Goal: Contribute content

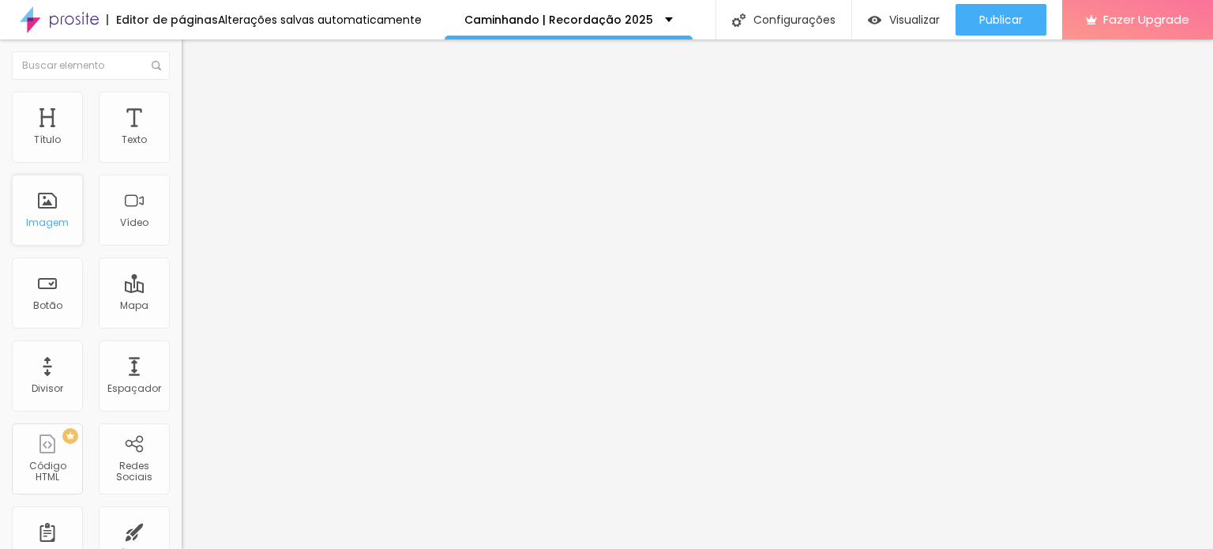
click at [58, 212] on div "Imagem" at bounding box center [47, 210] width 71 height 71
click at [182, 97] on ul "Conteúdo Estilo Avançado" at bounding box center [273, 99] width 182 height 47
click at [182, 102] on ul "Conteúdo Estilo Avançado" at bounding box center [273, 99] width 182 height 47
click at [196, 108] on span "Estilo" at bounding box center [208, 102] width 24 height 13
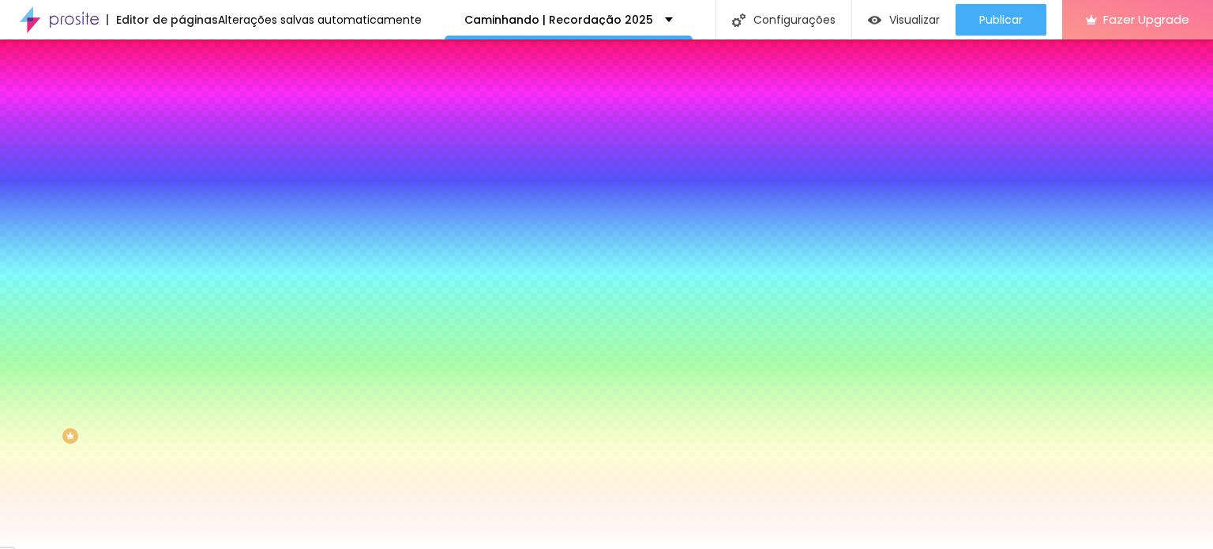
click at [182, 145] on span "Trocar imagem" at bounding box center [225, 138] width 86 height 13
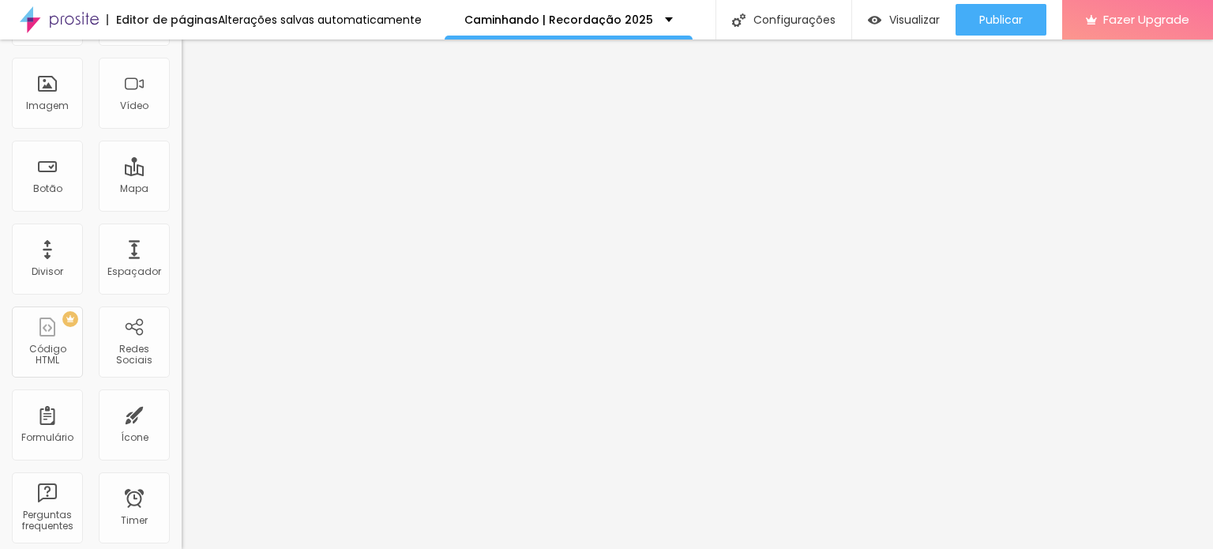
scroll to position [58, 0]
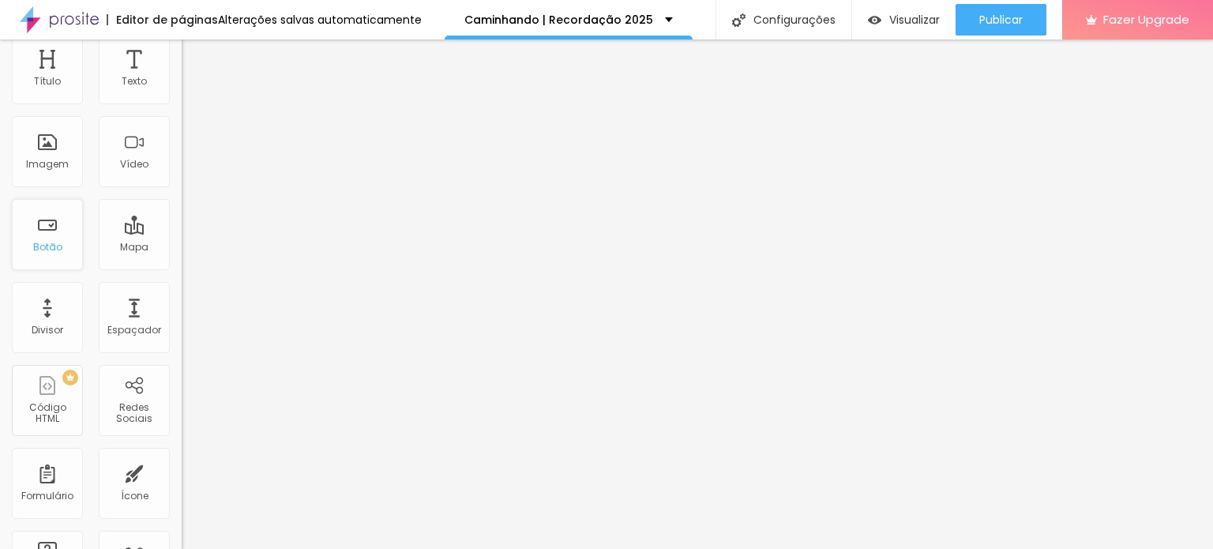
click at [40, 232] on div "Botão" at bounding box center [47, 234] width 71 height 71
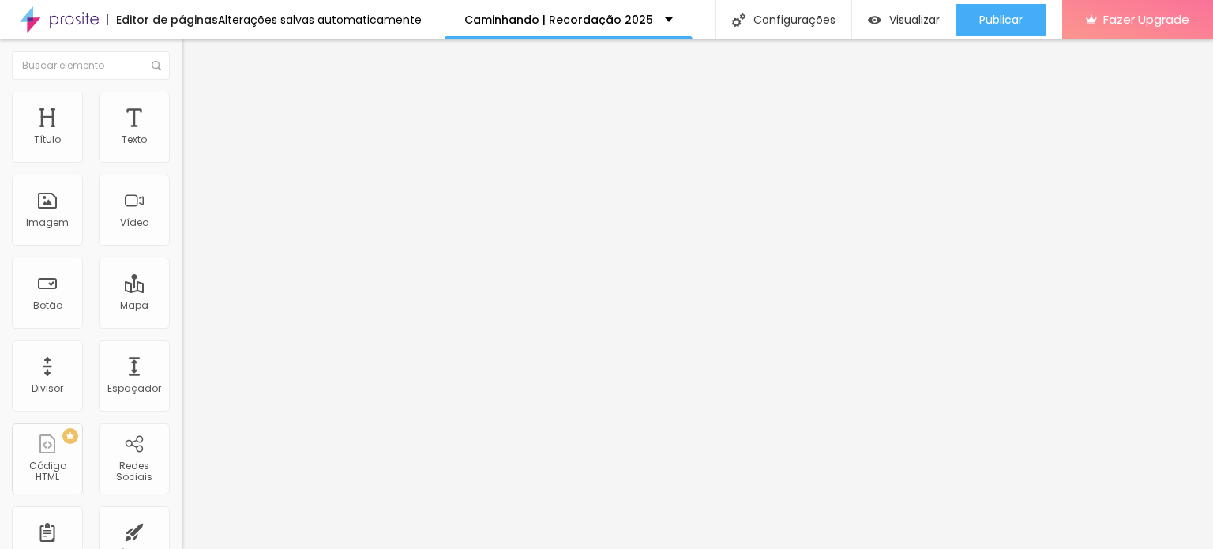
click at [182, 148] on input "Click me" at bounding box center [277, 141] width 190 height 16
type input "C"
type input "Compre aqui"
click at [182, 148] on input "Click me" at bounding box center [277, 141] width 190 height 16
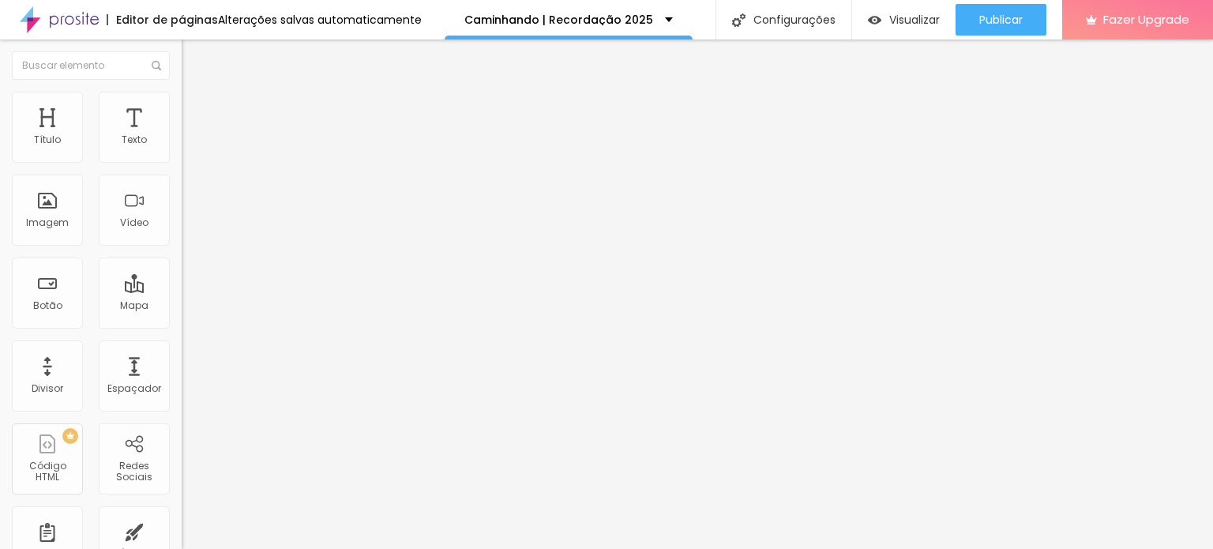
type input "C"
type input "Compre aqui"
click at [182, 325] on input "https://" at bounding box center [277, 318] width 190 height 16
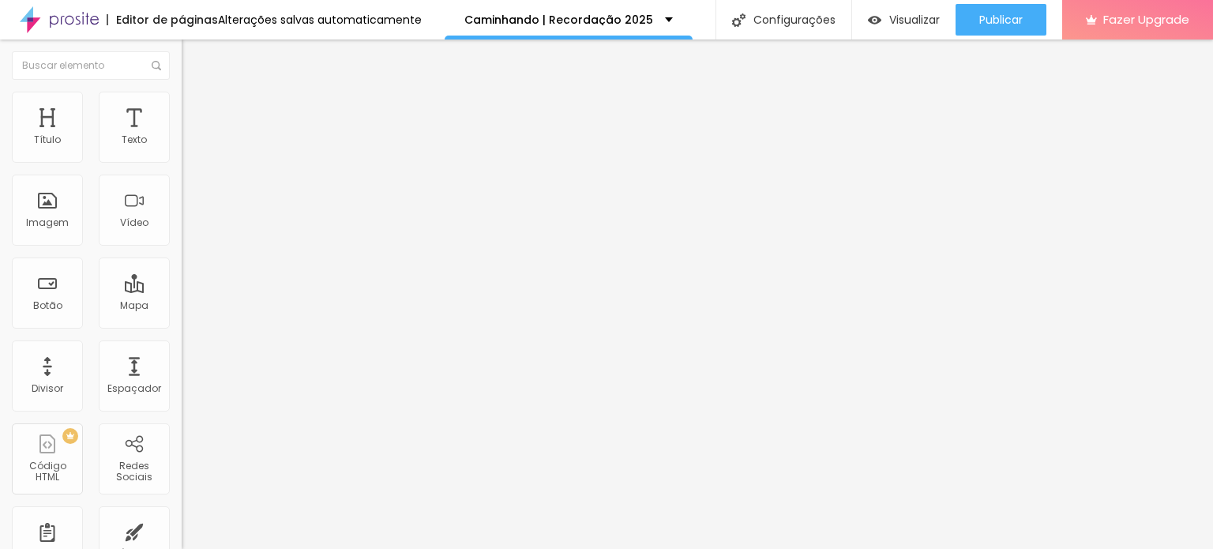
paste input "www.fotto.com.br/cpp-recordacao-escolar-2025/e/192258/"
type input "https://www.fotto.com.br/cpp-recordacao-escolar-2025/e/192258/"
click at [182, 345] on div at bounding box center [273, 345] width 182 height 0
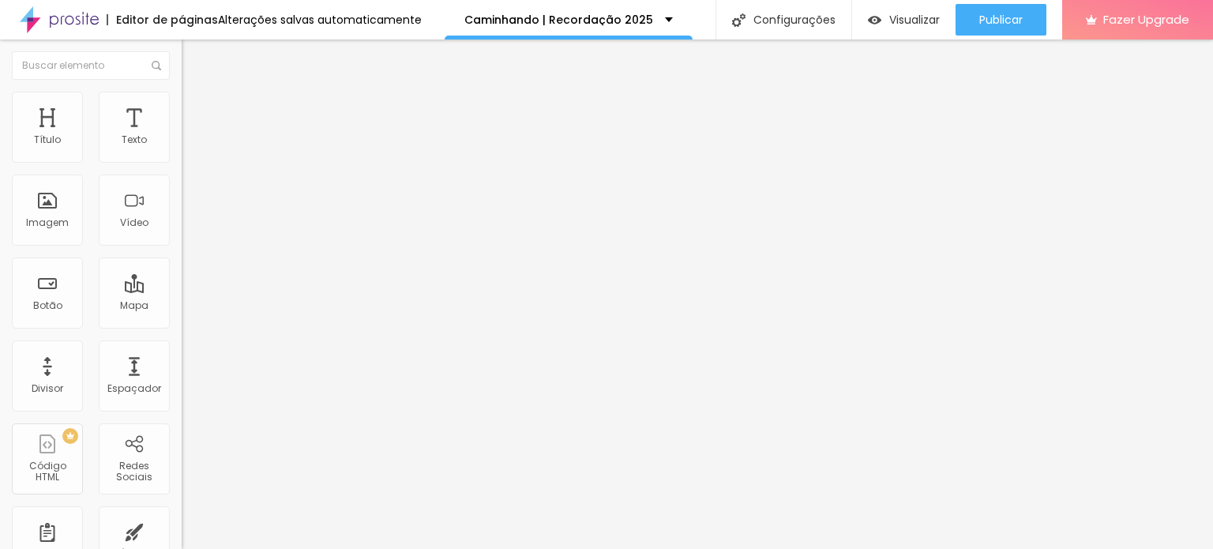
click at [182, 136] on span "Trocar imagem" at bounding box center [225, 128] width 86 height 13
click at [182, 148] on input "Click me" at bounding box center [277, 141] width 190 height 16
type input "Compre aqui"
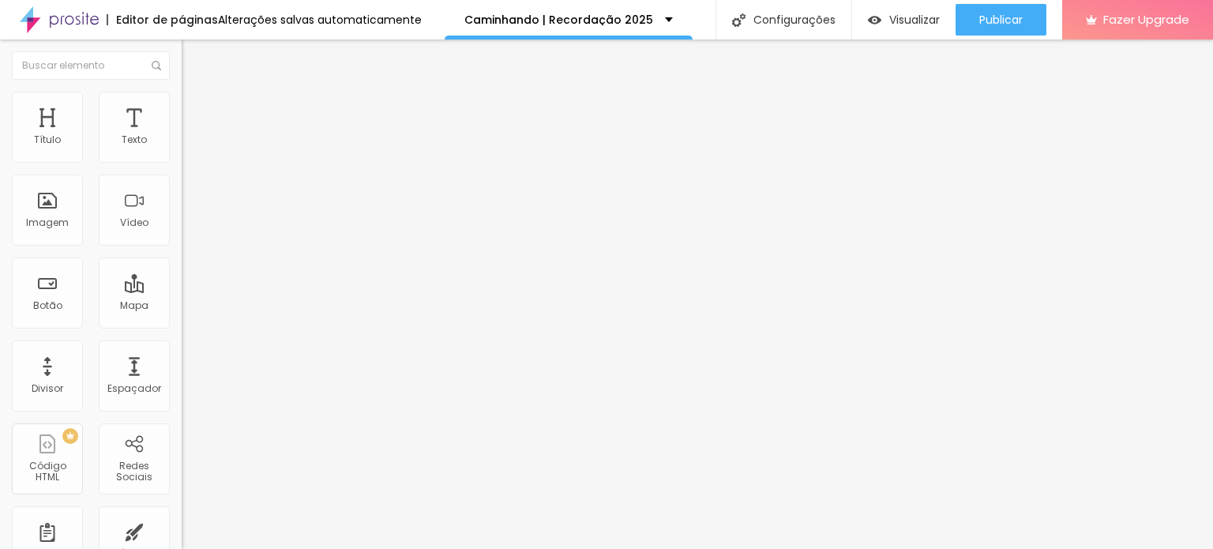
click at [182, 325] on input "https://" at bounding box center [277, 318] width 190 height 16
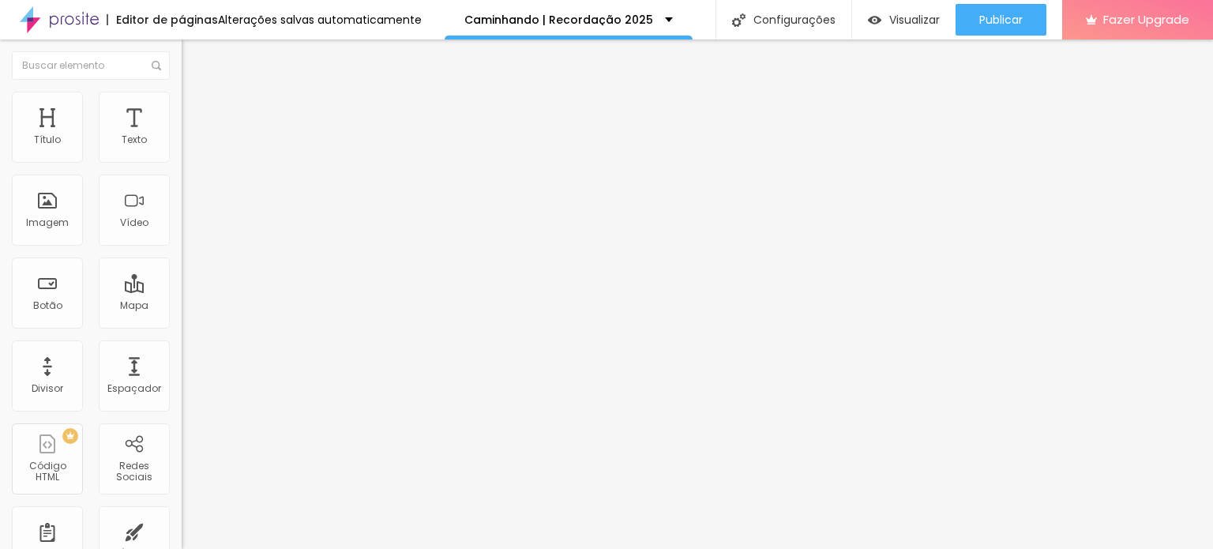
click at [182, 325] on input "https://" at bounding box center [277, 318] width 190 height 16
paste input "taizdering.alboompro.com/proof/s/cpp-kit-completo"
type input "https://taizdering.alboompro.com/proof/s/cpp-kit-completo"
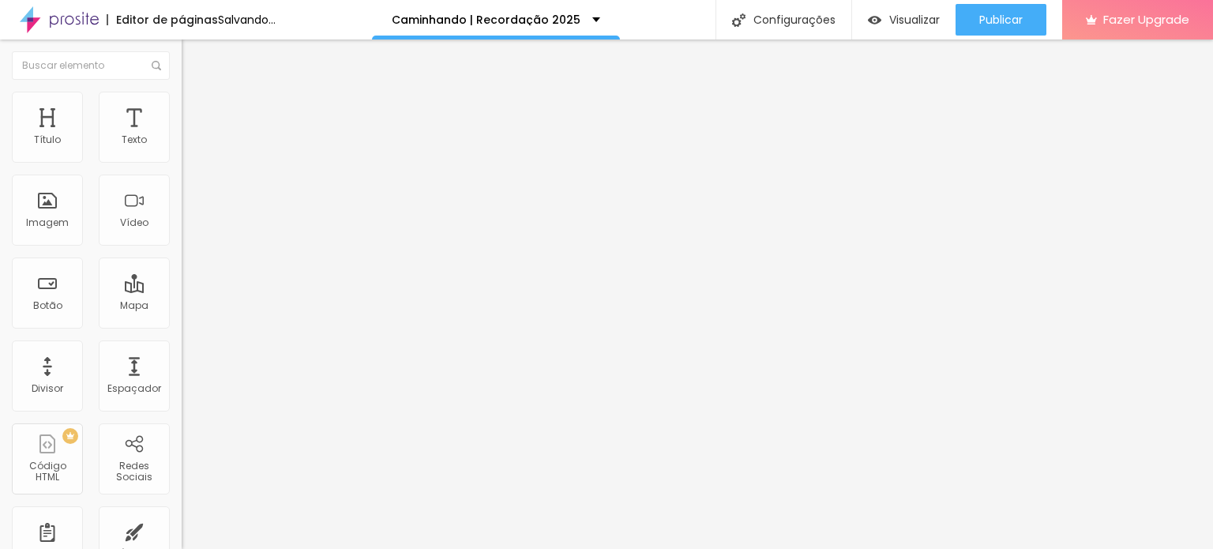
click at [182, 345] on div at bounding box center [273, 345] width 182 height 0
click at [182, 148] on input "Click me" at bounding box center [277, 141] width 190 height 16
type input "C"
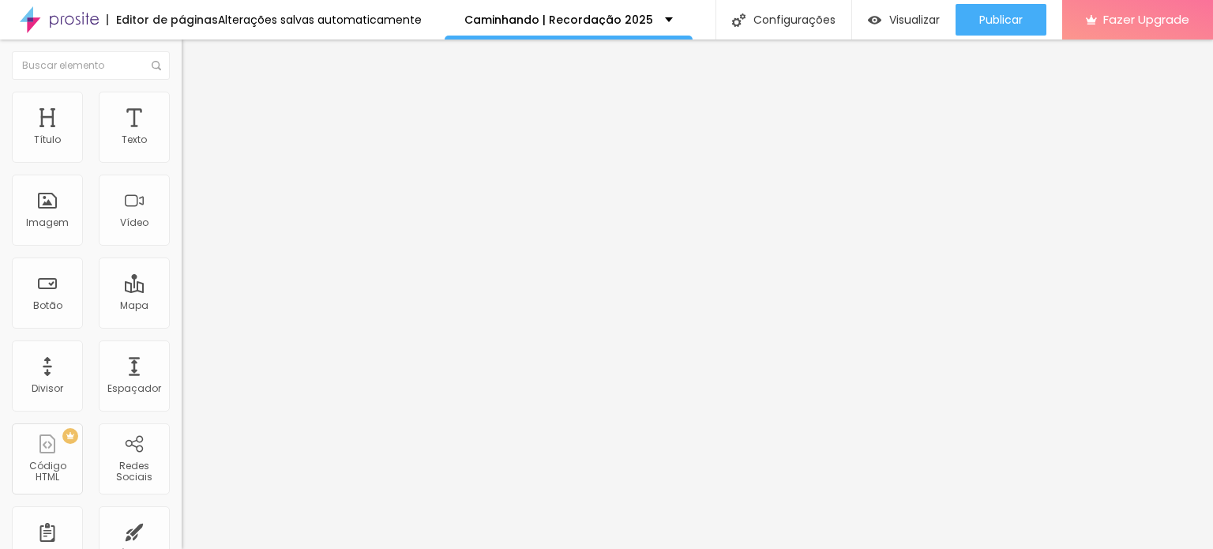
type input "c"
type input "Compre aqui"
click at [182, 325] on input "https://" at bounding box center [277, 318] width 190 height 16
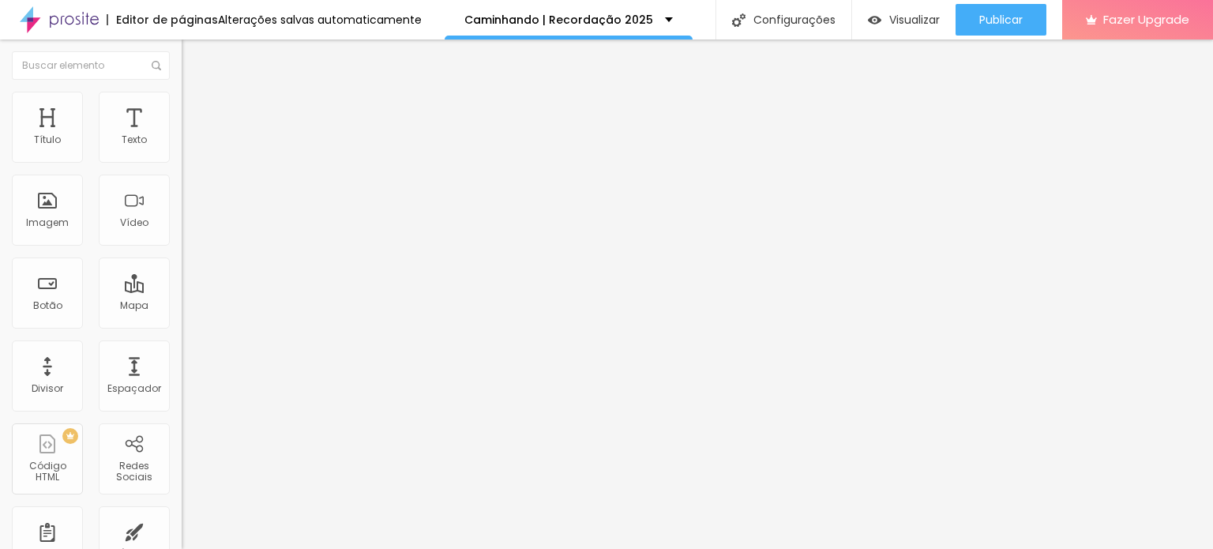
paste input "taizdering.alboompro.com/proof/s/cpp-fotos-impressas-10x15-cm"
type input "https://taizdering.alboompro.com/proof/s/cpp-fotos-impressas-10x15-cm"
click at [182, 345] on div at bounding box center [273, 345] width 182 height 0
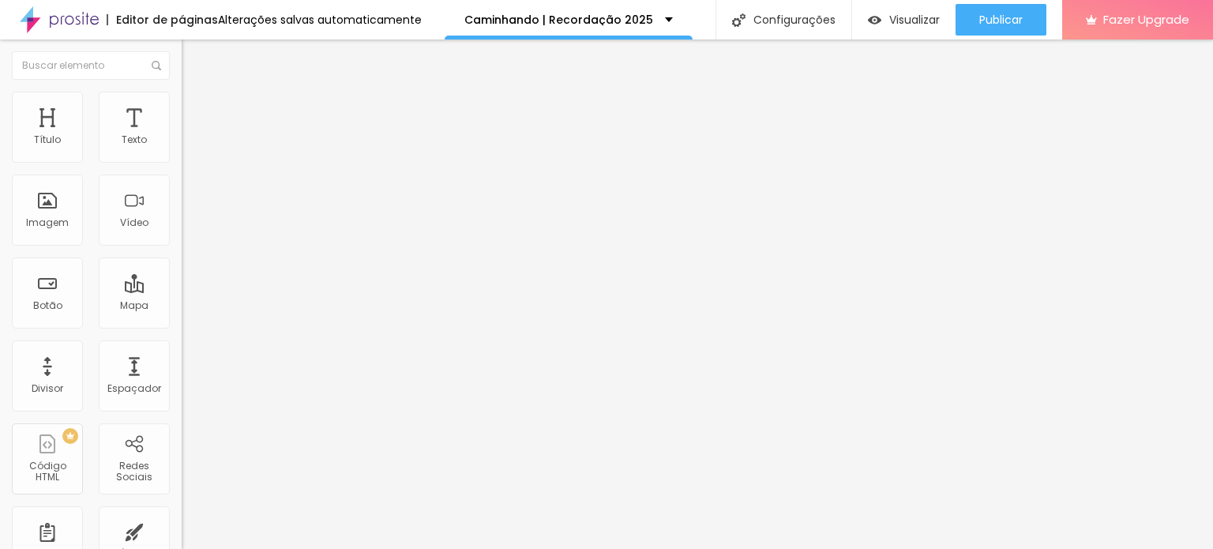
click at [182, 148] on input "Click me" at bounding box center [277, 141] width 190 height 16
type input "Compre aqui"
click at [182, 325] on input "https://" at bounding box center [277, 318] width 190 height 16
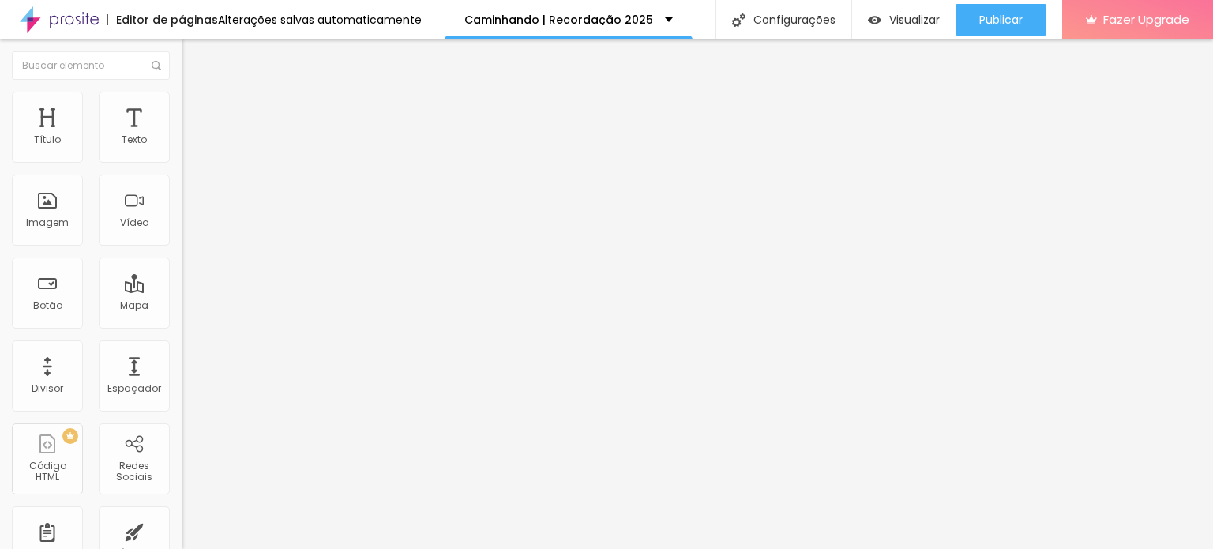
click at [182, 325] on input "https://" at bounding box center [277, 318] width 190 height 16
paste input "taizdering.alboompro.com/proof/s/cpp-recordacao-fotos-impressas"
type input "https://taizdering.alboompro.com/proof/s/cpp-recordacao-fotos-impressas"
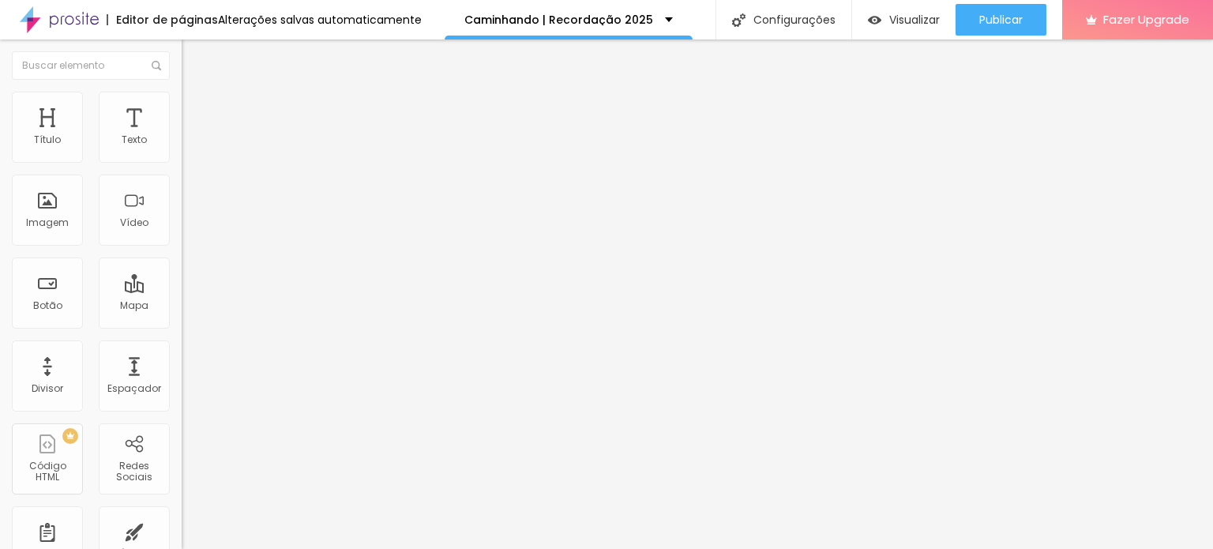
scroll to position [0, 0]
click at [182, 345] on div at bounding box center [273, 345] width 182 height 0
